Goal: Information Seeking & Learning: Learn about a topic

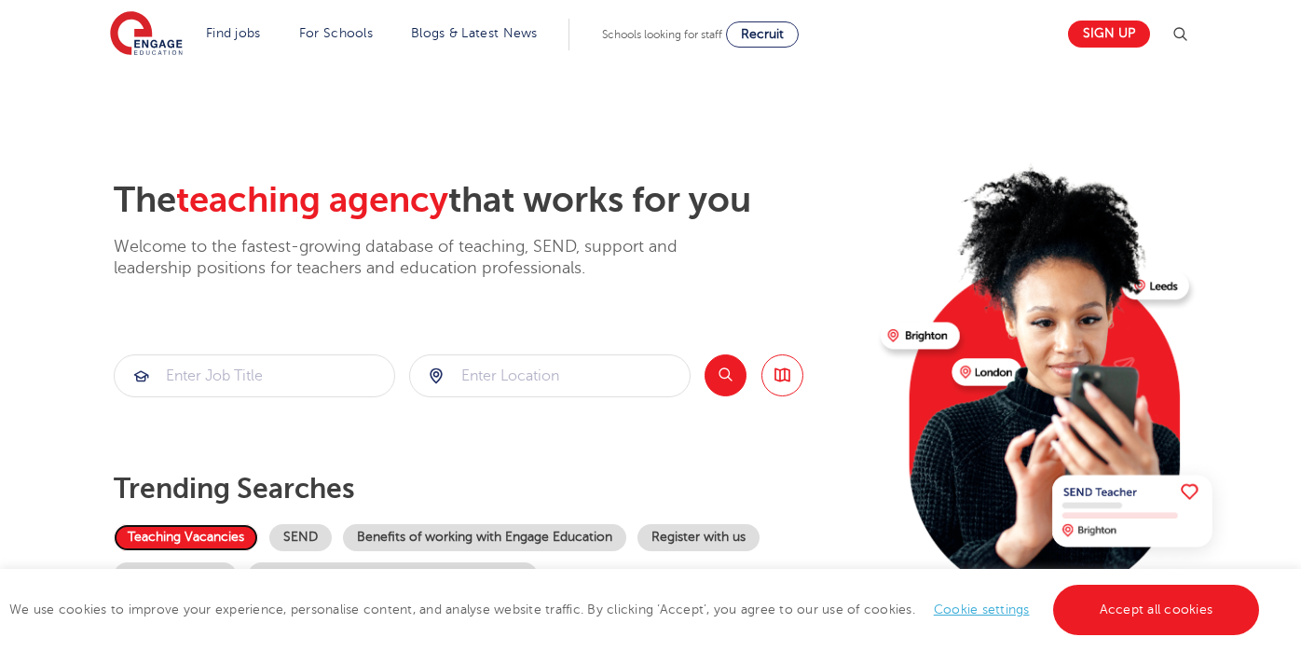
click at [229, 538] on link "Teaching Vacancies" at bounding box center [186, 537] width 144 height 27
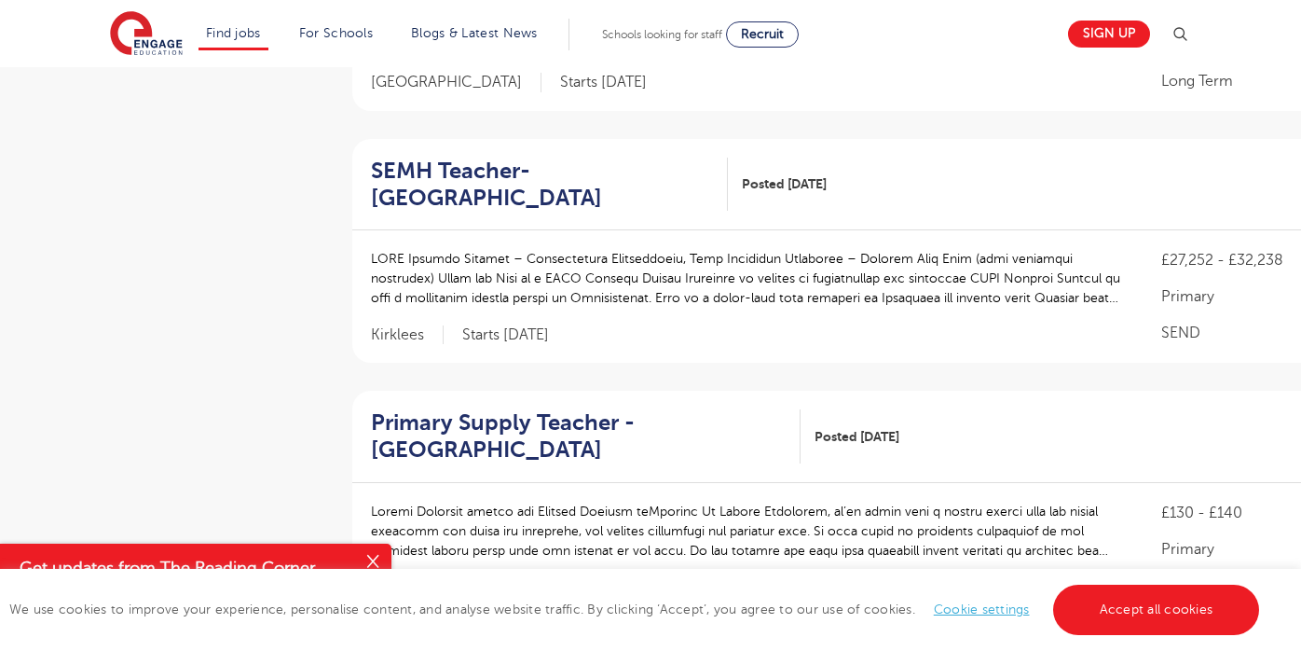
scroll to position [1604, 0]
click at [1170, 606] on link "Accept all cookies" at bounding box center [1156, 609] width 207 height 50
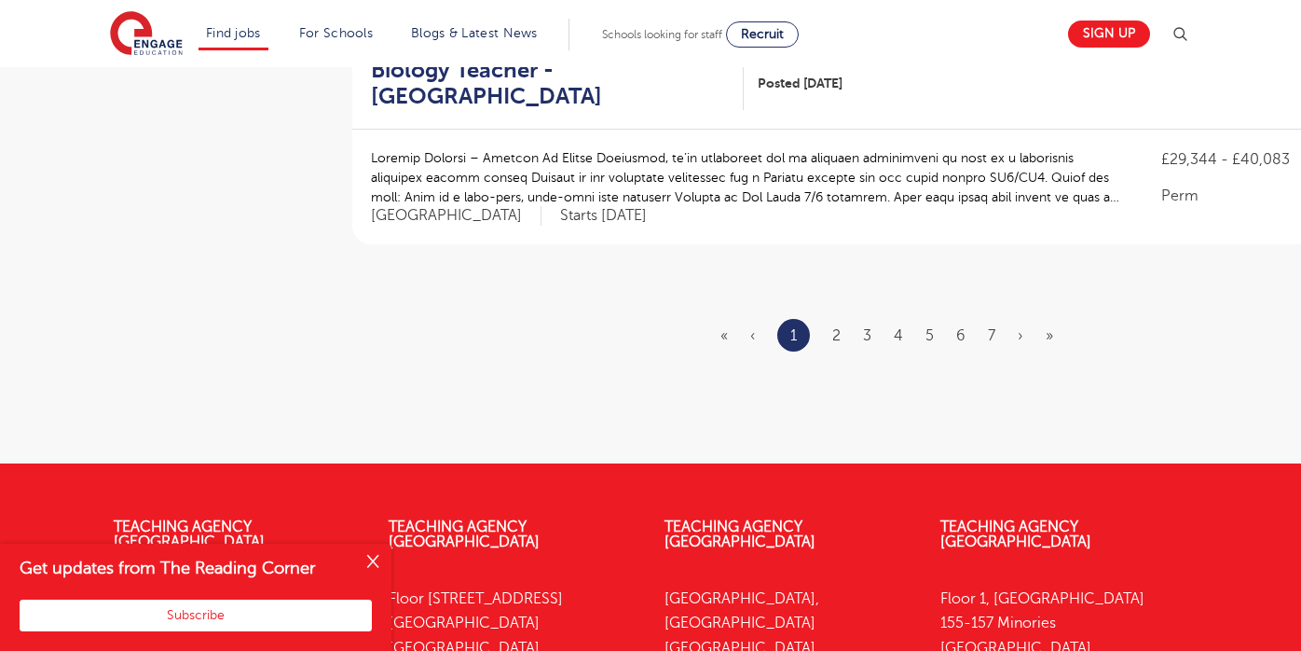
scroll to position [2250, 0]
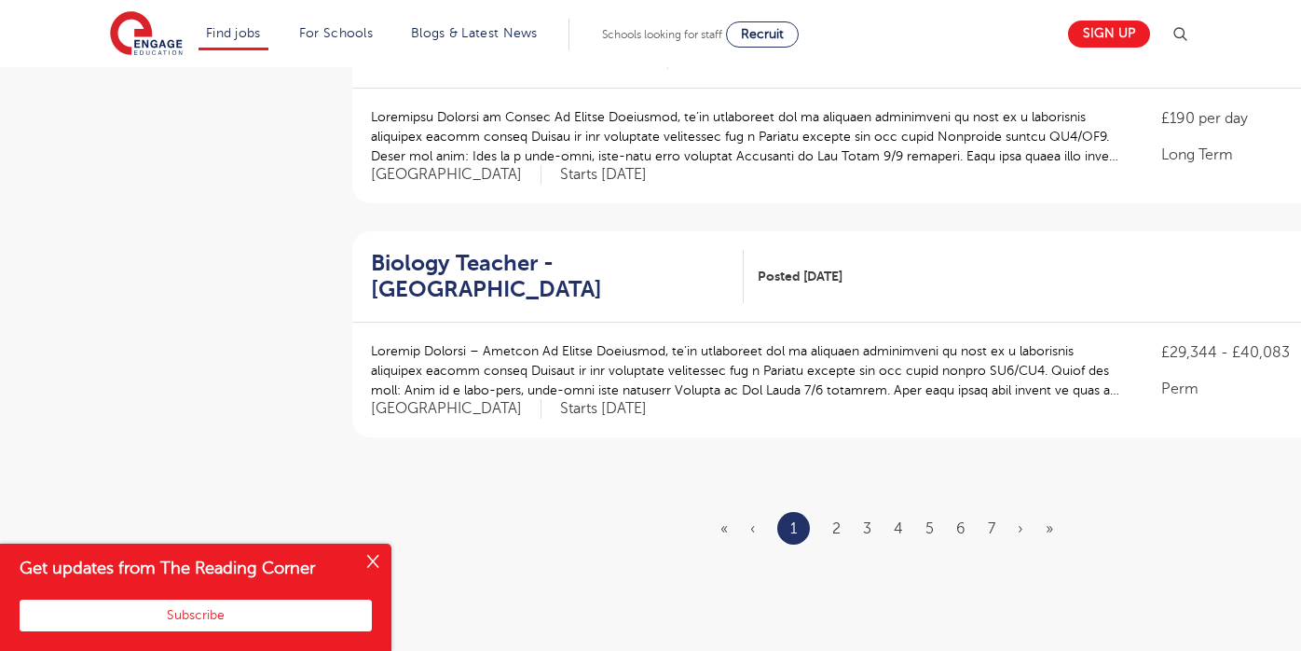
click at [831, 512] on ul "« ‹ 1 2 3 4 5 6 7 › »" at bounding box center [898, 528] width 355 height 33
click at [840, 520] on link "2" at bounding box center [836, 528] width 8 height 17
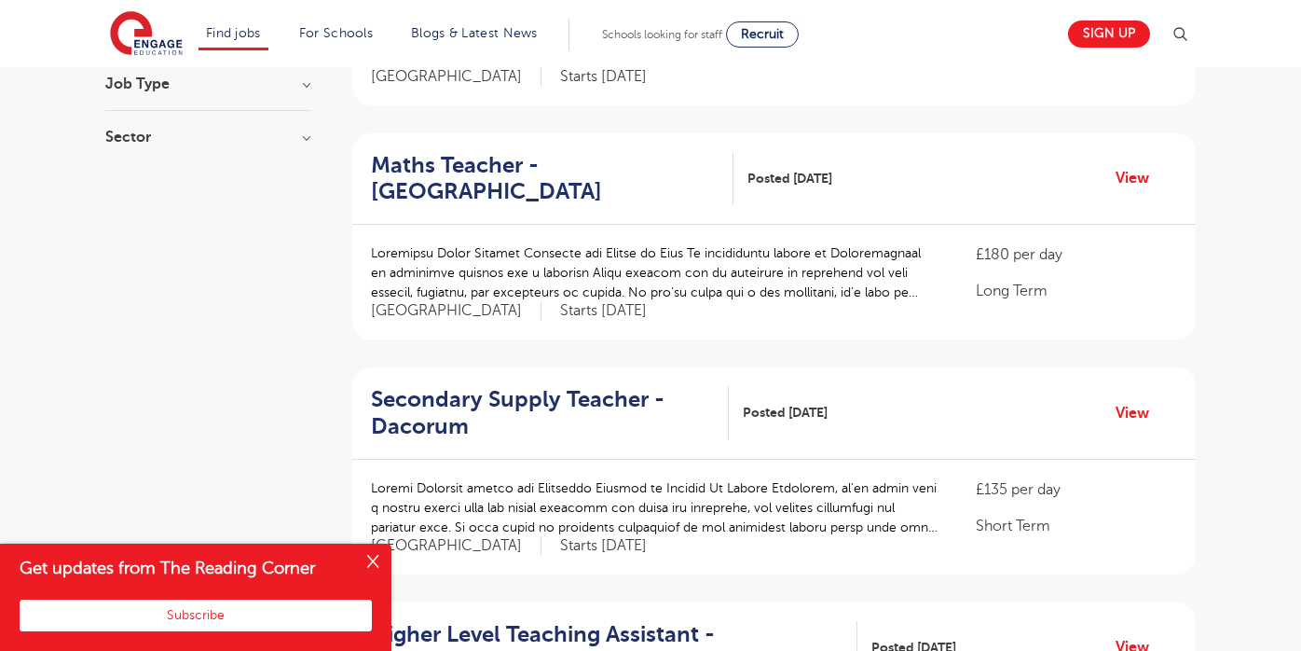
scroll to position [375, 0]
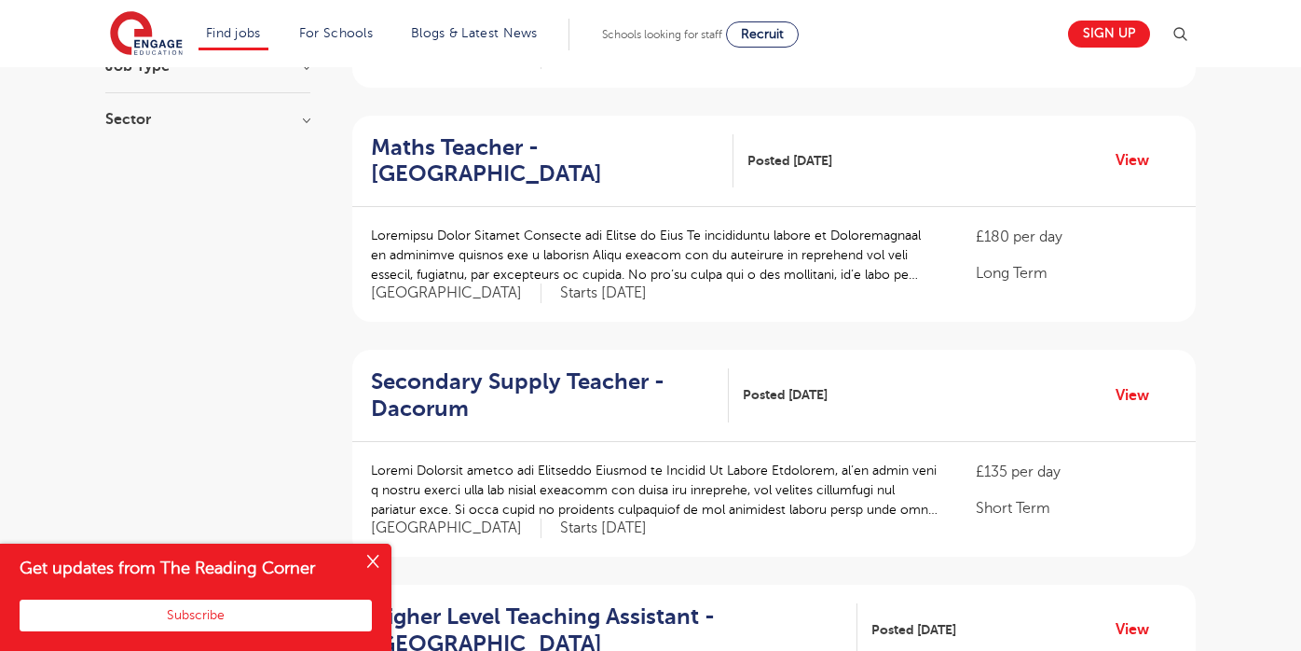
click at [376, 561] on button "Close" at bounding box center [372, 561] width 37 height 37
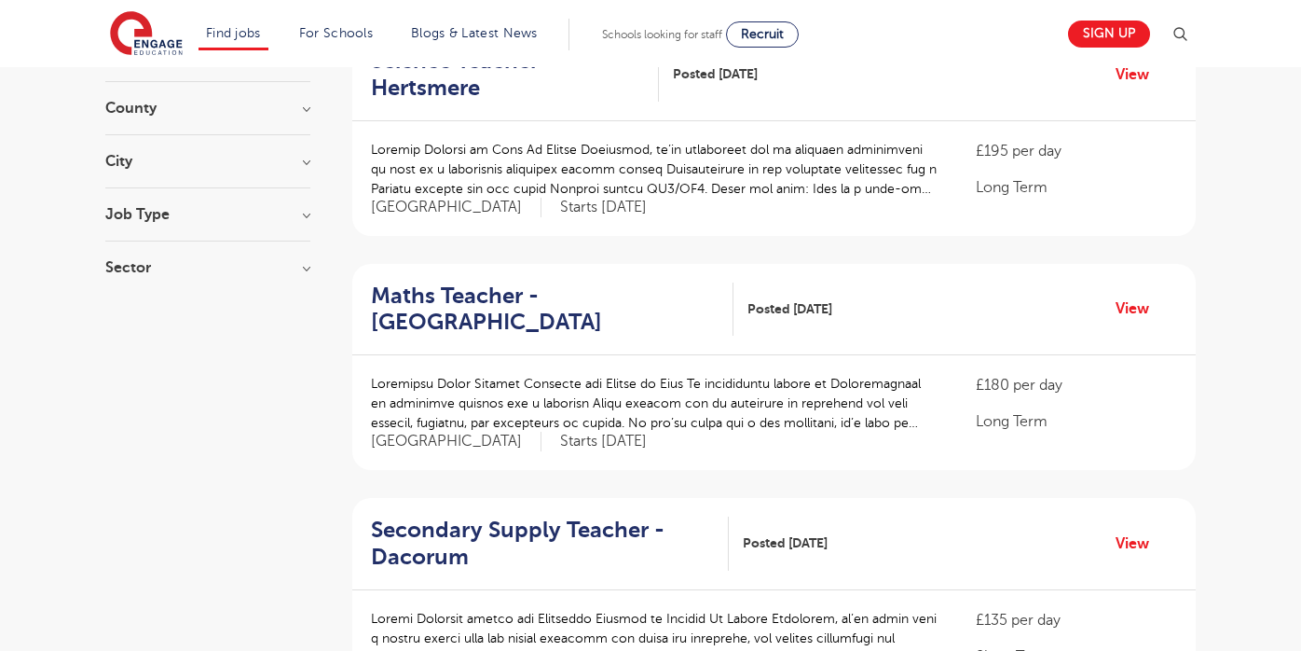
scroll to position [0, 0]
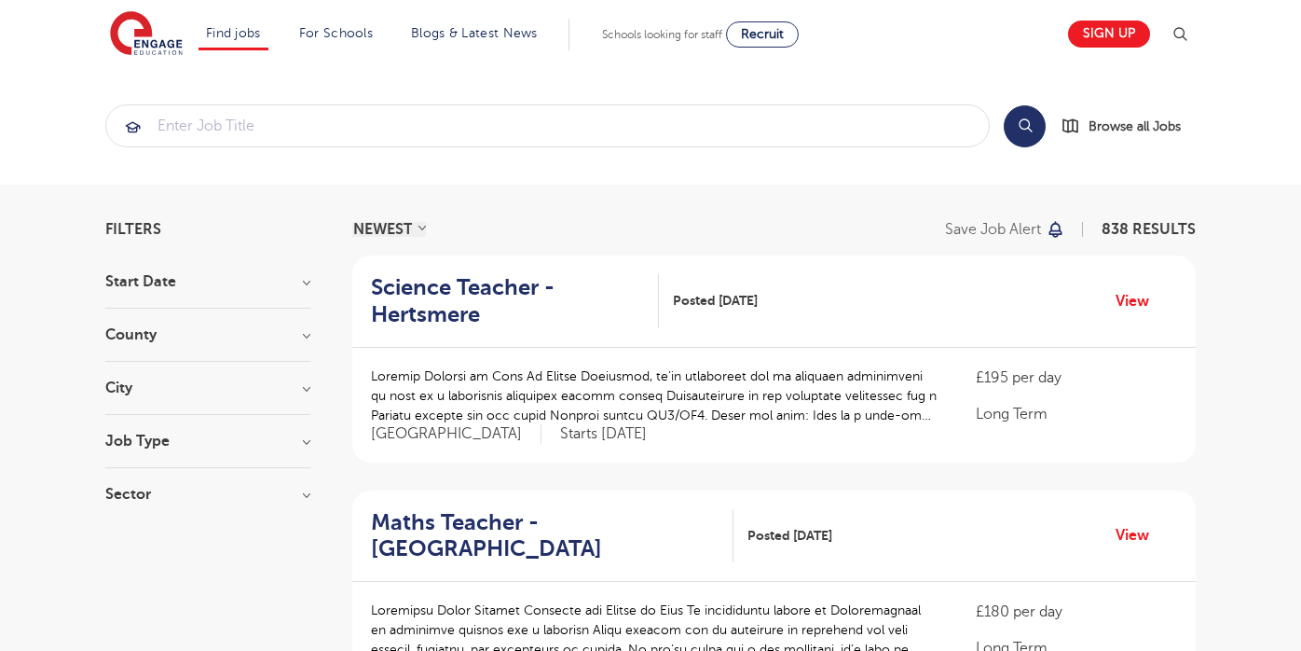
click at [229, 434] on h3 "Job Type" at bounding box center [207, 440] width 205 height 15
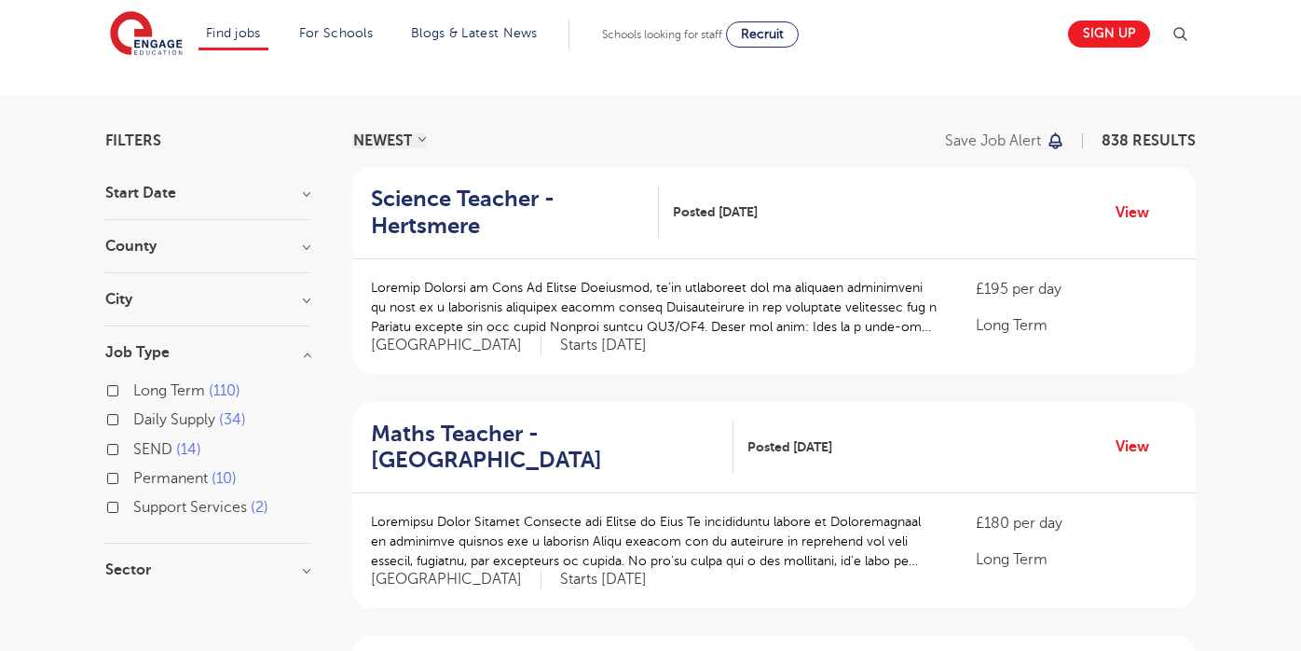
scroll to position [90, 0]
click at [205, 501] on span "Support Services" at bounding box center [190, 505] width 114 height 17
click at [145, 501] on input "Support Services 2" at bounding box center [139, 503] width 12 height 12
checkbox input "true"
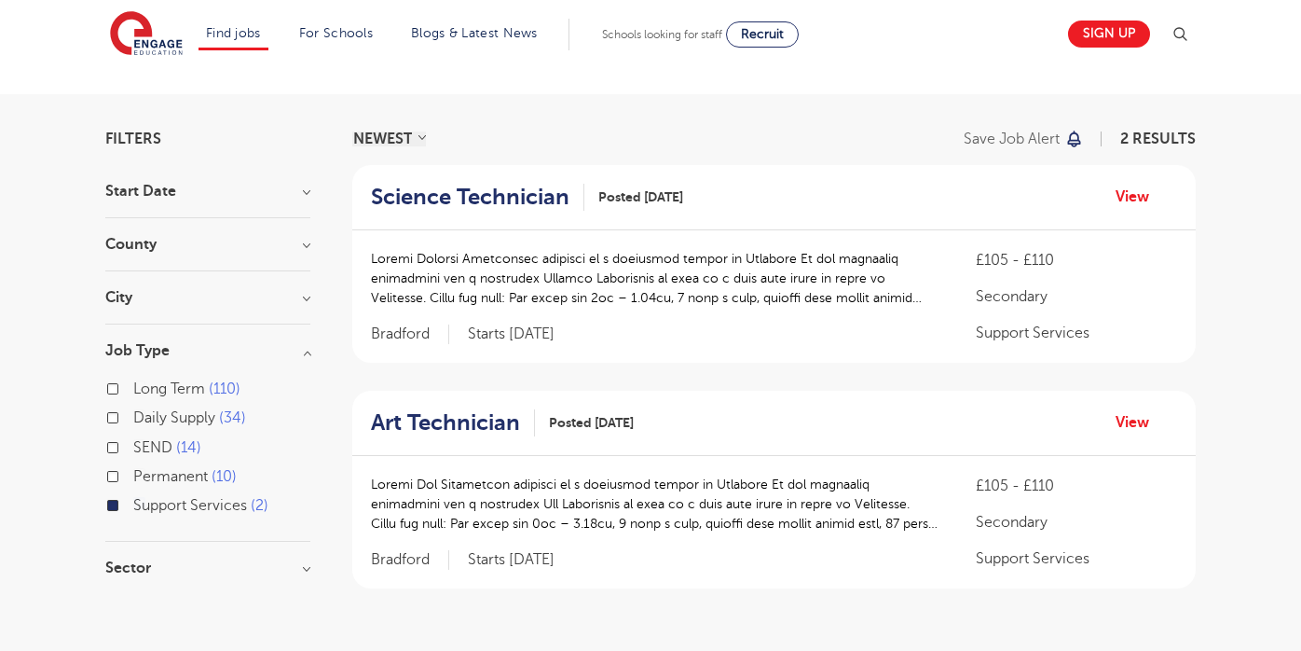
click at [205, 501] on span "Support Services" at bounding box center [190, 505] width 114 height 17
click at [145, 501] on input "Support Services 2" at bounding box center [139, 503] width 12 height 12
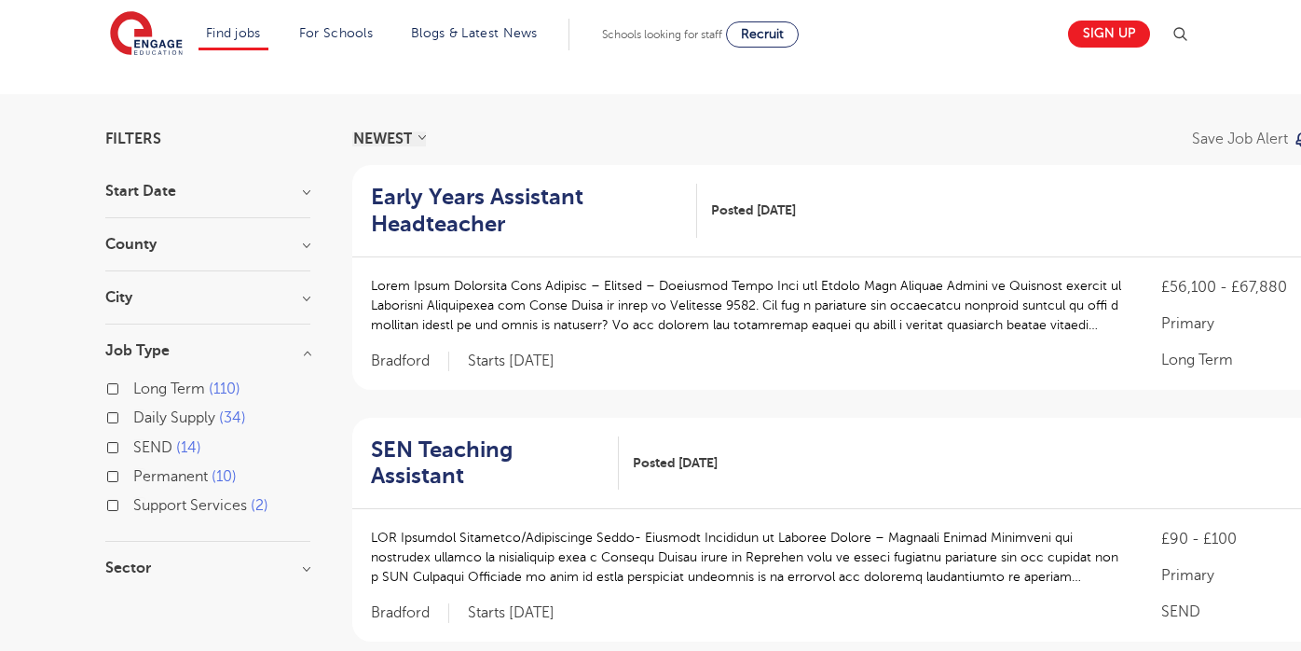
click at [158, 449] on span "SEND" at bounding box center [152, 447] width 39 height 17
click at [145, 449] on input "SEND 14" at bounding box center [139, 445] width 12 height 12
checkbox input "true"
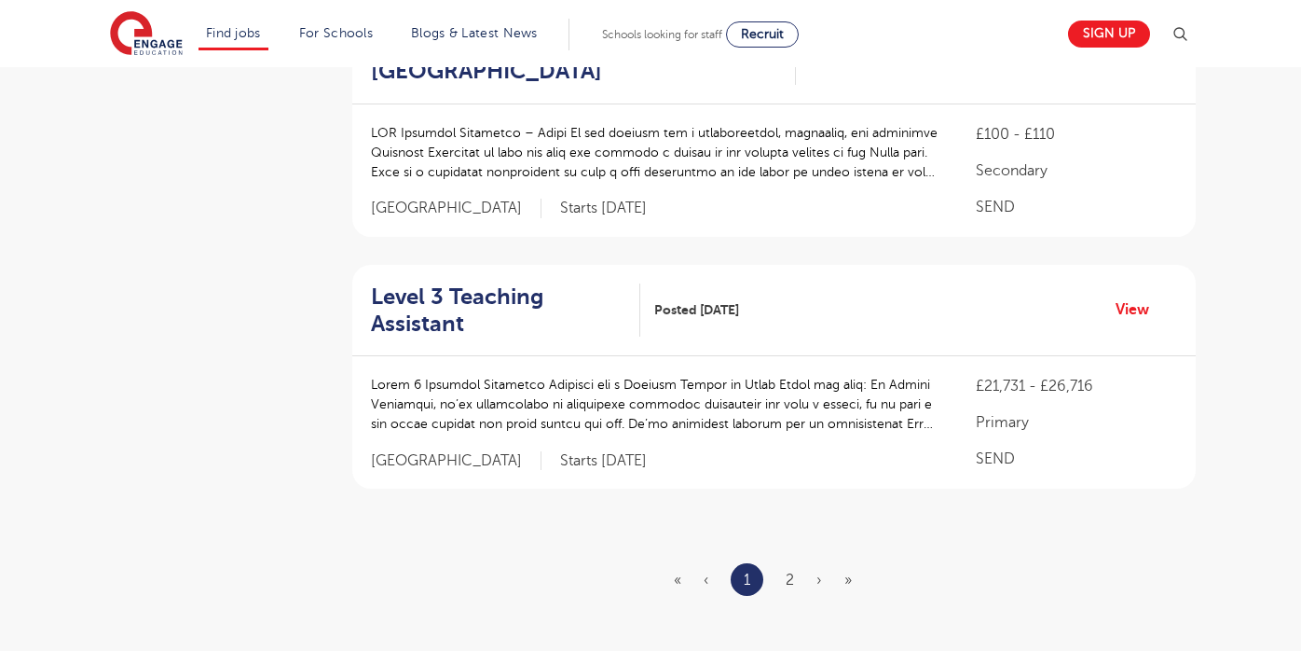
scroll to position [2226, 0]
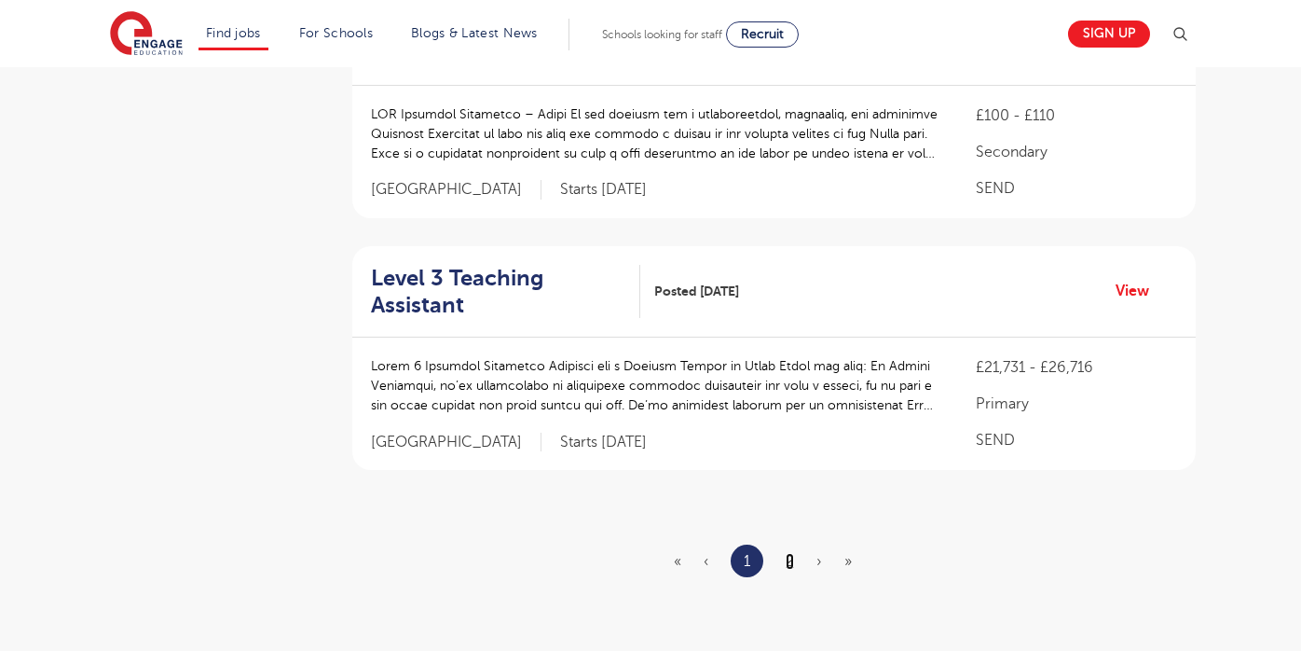
click at [790, 553] on link "2" at bounding box center [790, 561] width 8 height 17
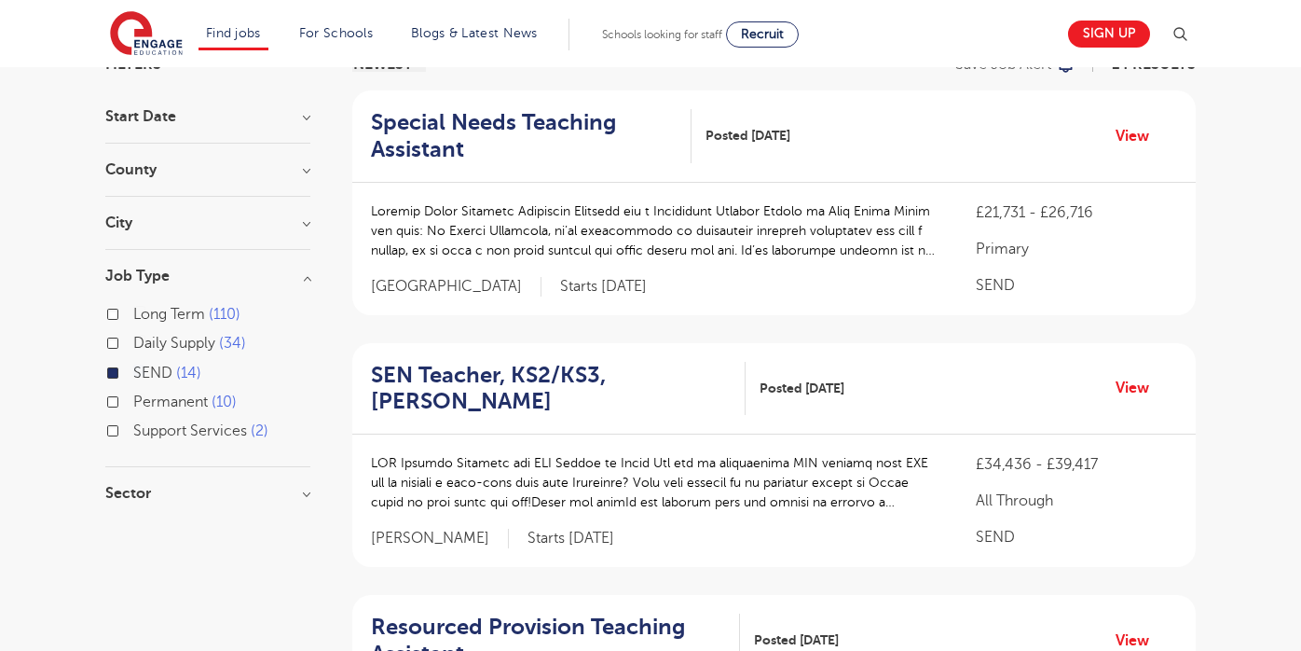
scroll to position [173, 0]
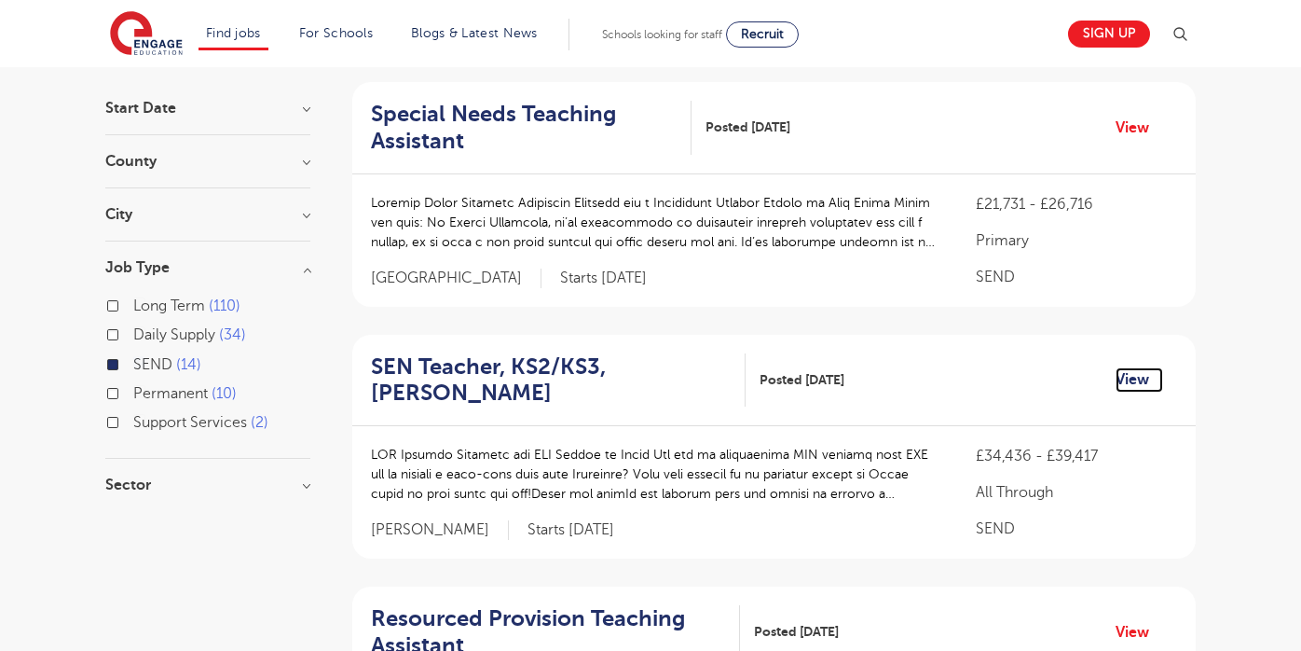
click at [1138, 382] on link "View" at bounding box center [1140, 379] width 48 height 24
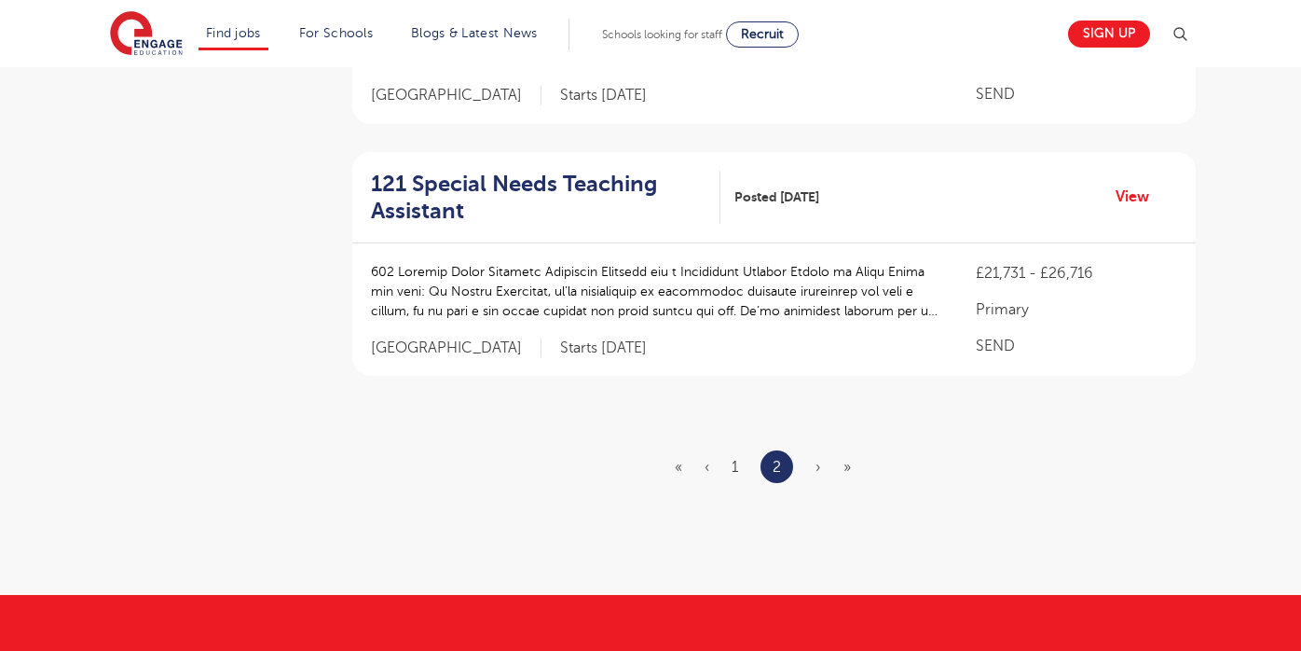
scroll to position [883, 0]
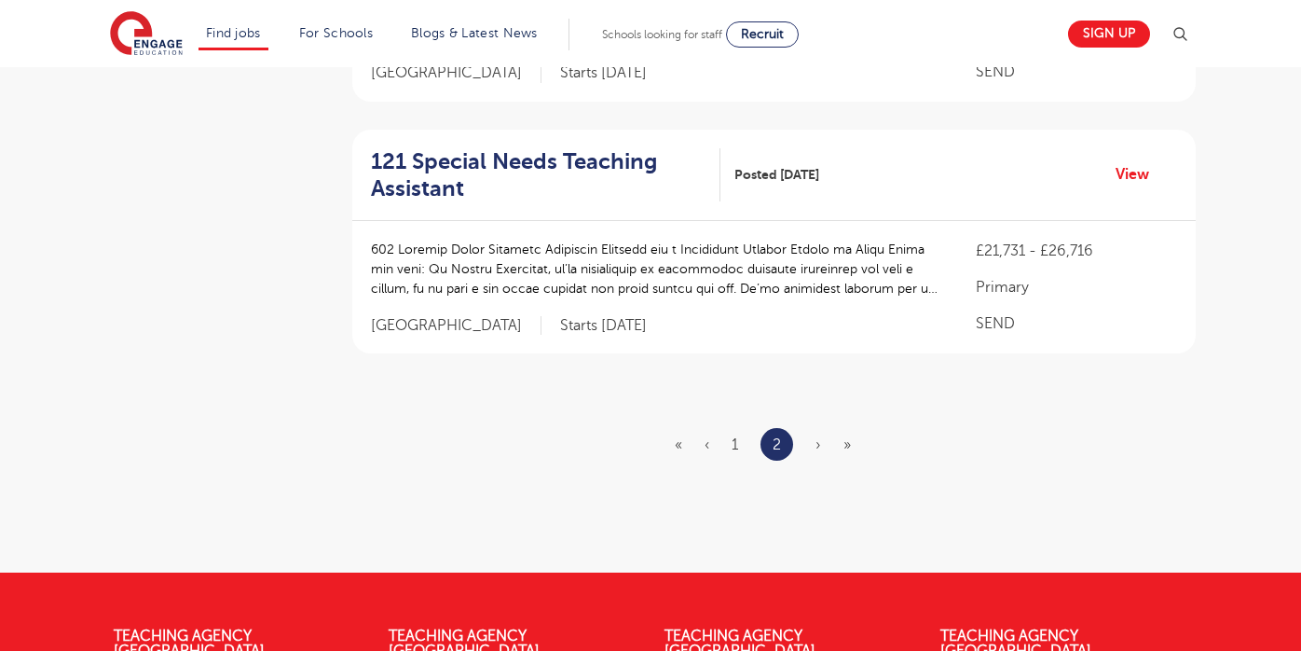
click at [813, 446] on ul "« ‹ 1 2 › »" at bounding box center [774, 444] width 199 height 33
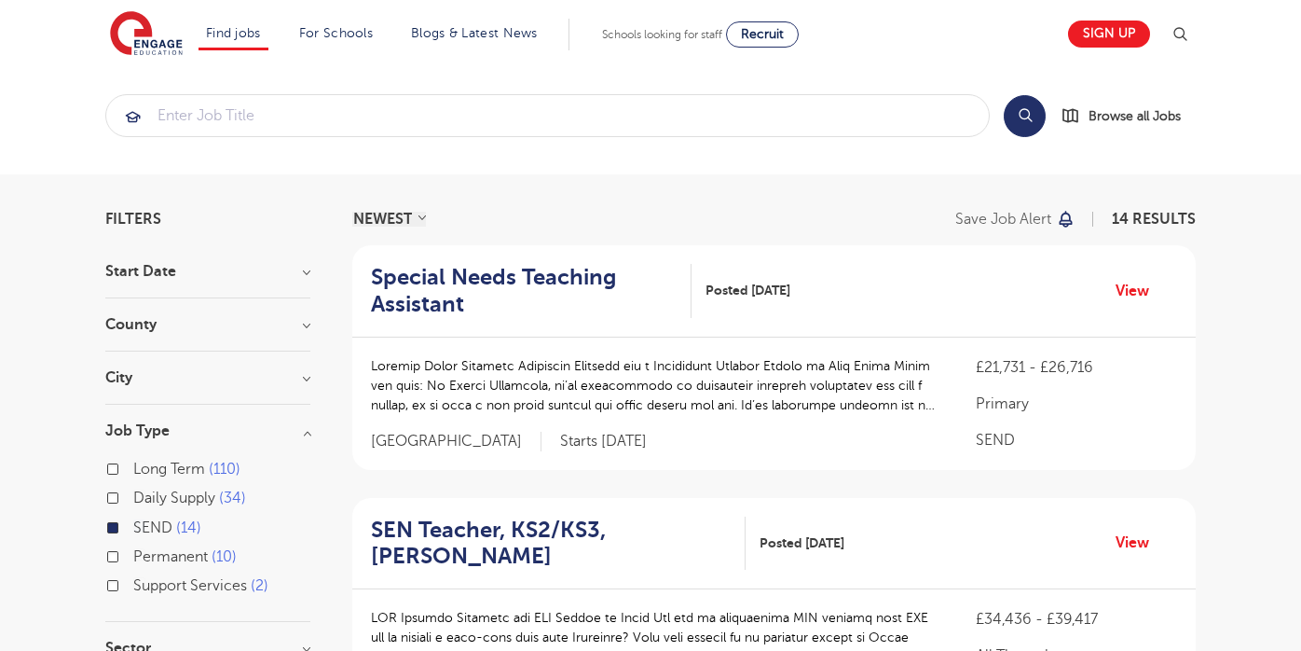
scroll to position [0, 0]
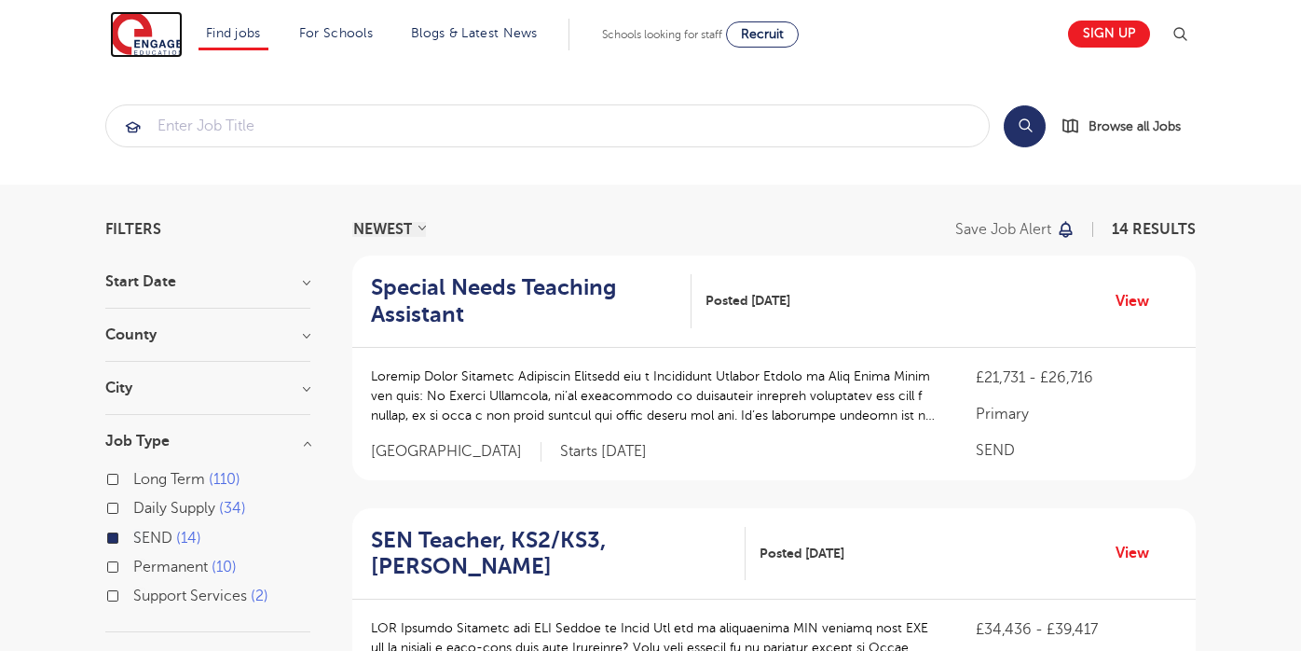
click at [153, 34] on img at bounding box center [146, 34] width 73 height 47
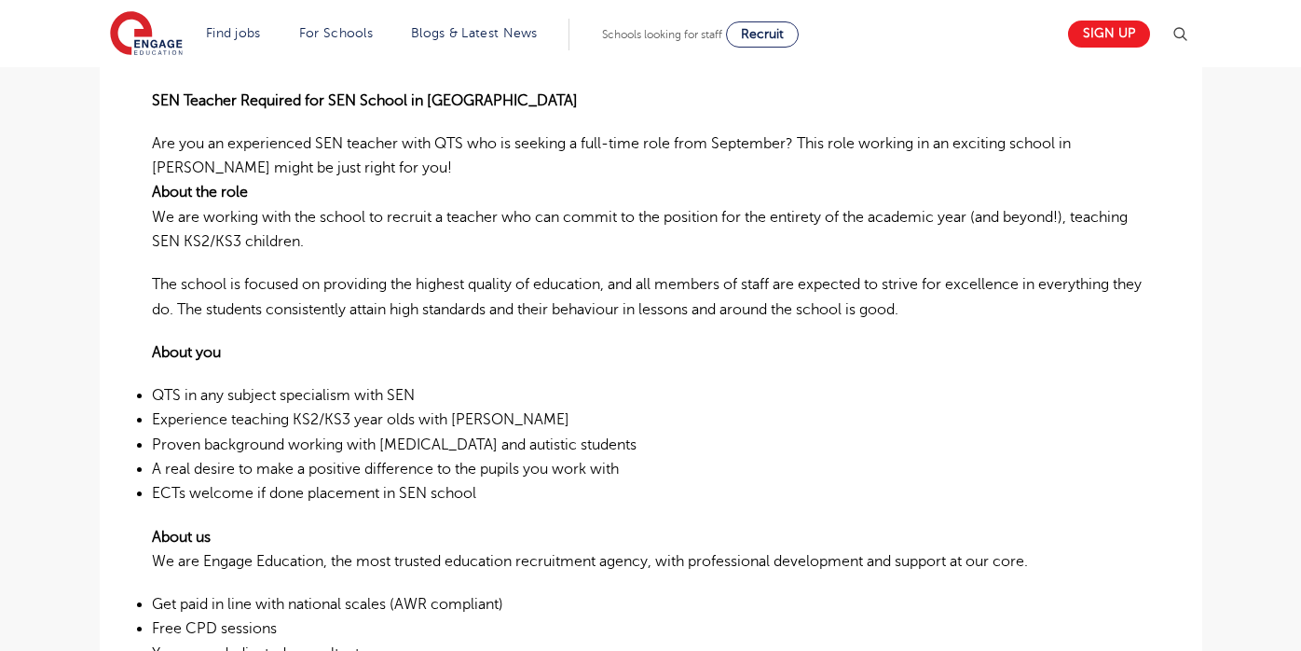
scroll to position [538, 0]
